Goal: Information Seeking & Learning: Learn about a topic

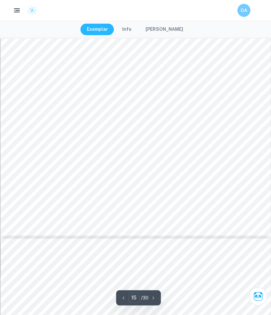
scroll to position [5293, 0]
